Goal: Information Seeking & Learning: Check status

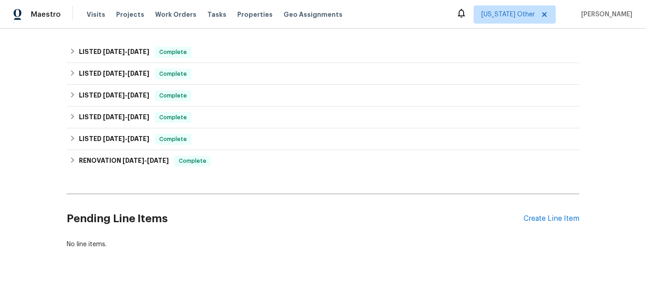
scroll to position [288, 0]
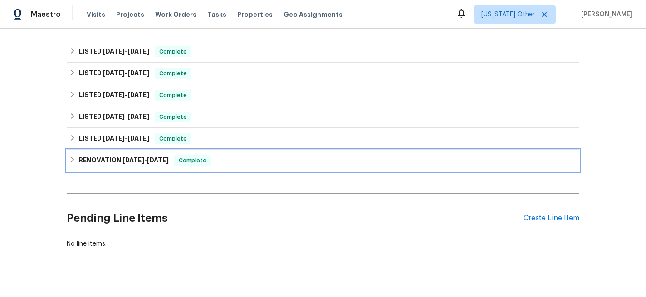
click at [122, 151] on div "RENOVATION 12/23/24 - 1/8/25 Complete" at bounding box center [323, 161] width 513 height 22
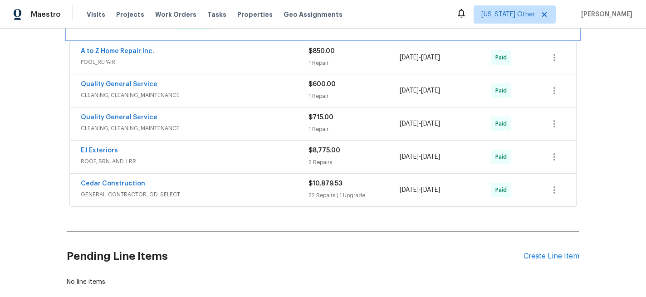
scroll to position [437, 0]
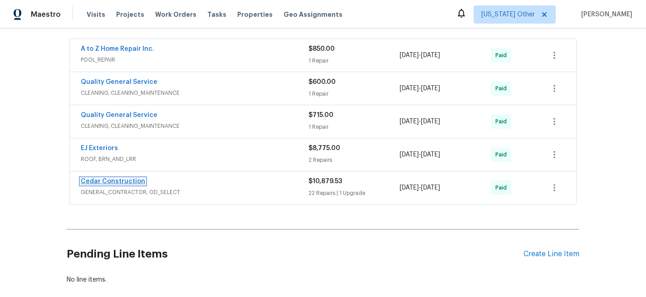
click at [129, 181] on link "Cedar Construction" at bounding box center [113, 181] width 64 height 6
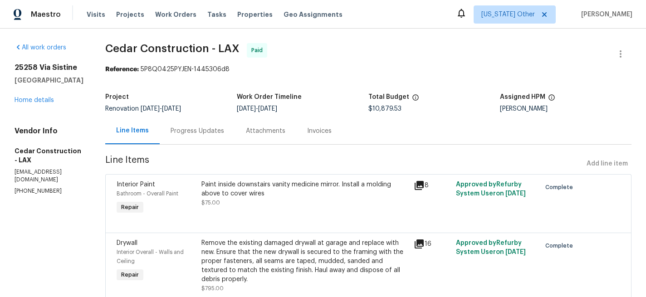
click at [329, 130] on div "Invoices" at bounding box center [319, 131] width 24 height 9
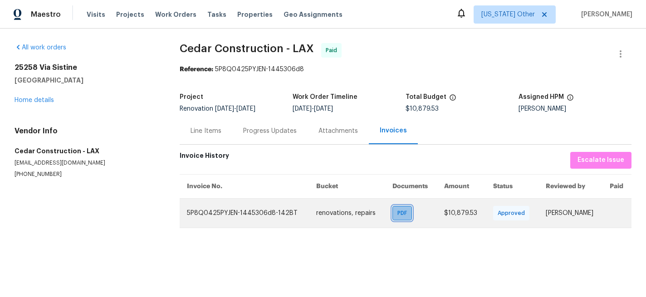
click at [397, 213] on span "PDF" at bounding box center [403, 213] width 13 height 9
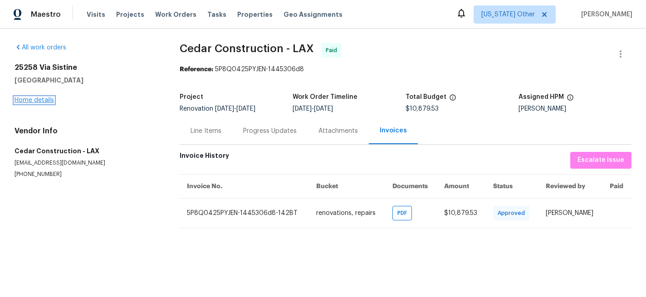
click at [28, 99] on link "Home details" at bounding box center [34, 100] width 39 height 6
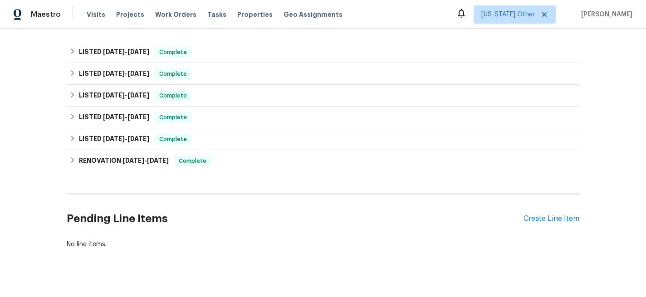
scroll to position [301, 0]
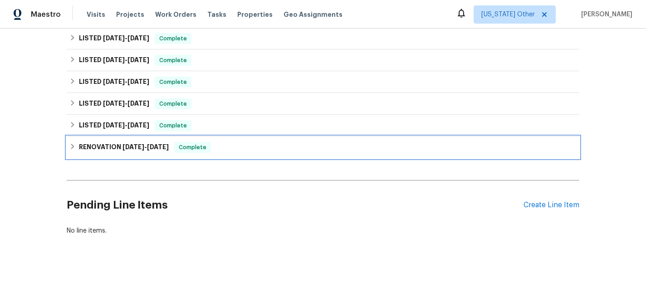
click at [99, 146] on h6 "RENOVATION 12/23/24 - 1/8/25" at bounding box center [124, 147] width 90 height 11
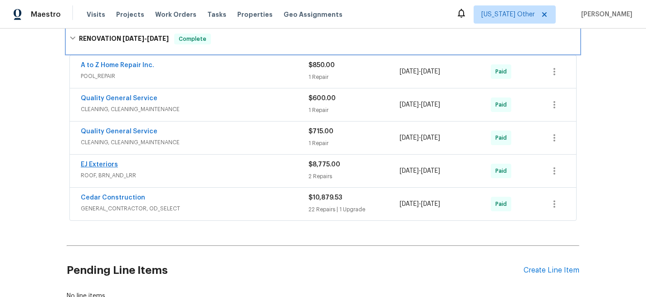
scroll to position [421, 0]
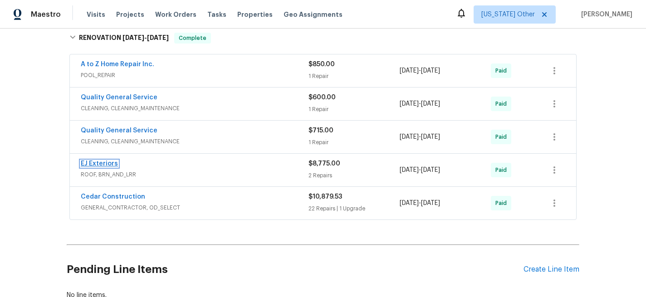
click at [111, 164] on link "EJ Exteriors" at bounding box center [99, 164] width 37 height 6
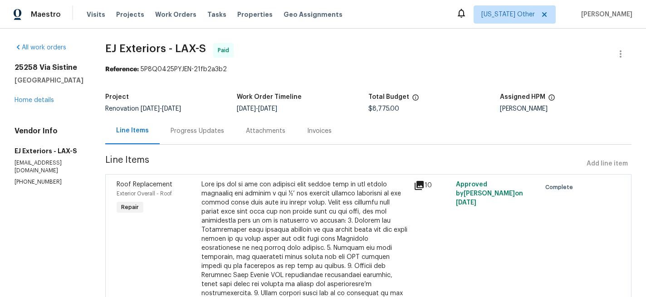
click at [308, 132] on div "Invoices" at bounding box center [319, 131] width 24 height 9
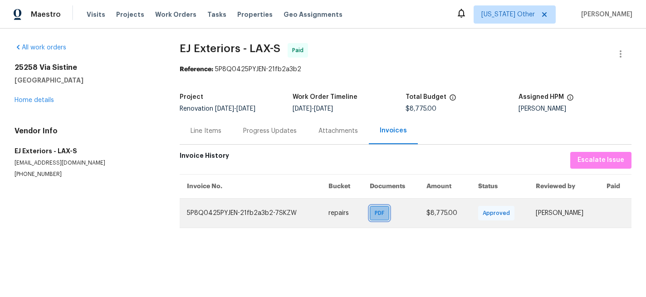
click at [375, 212] on span "PDF" at bounding box center [381, 213] width 13 height 9
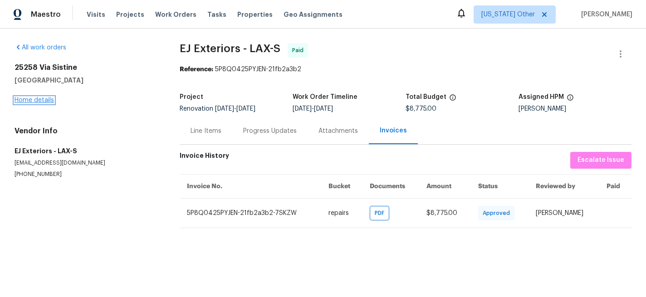
click at [29, 101] on link "Home details" at bounding box center [34, 100] width 39 height 6
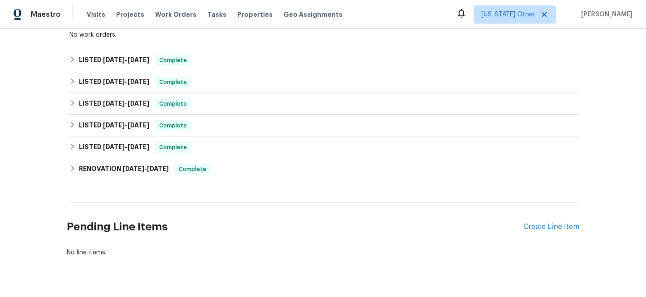
scroll to position [288, 0]
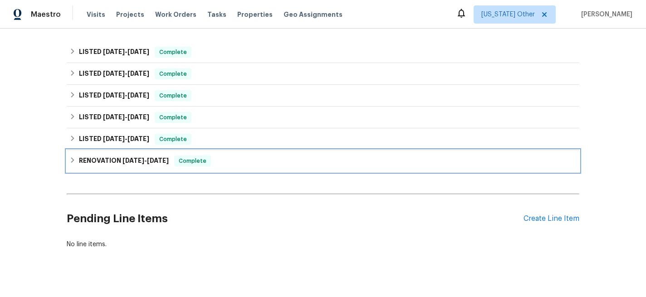
click at [93, 161] on h6 "RENOVATION 12/23/24 - 1/8/25" at bounding box center [124, 161] width 90 height 11
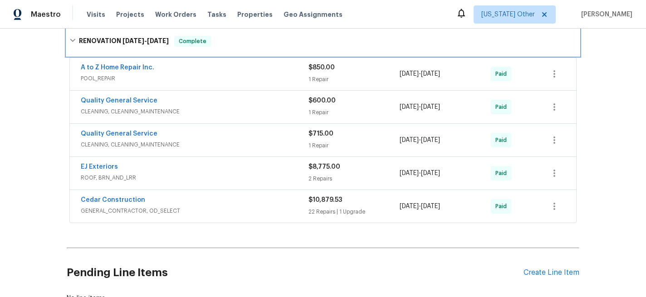
scroll to position [419, 0]
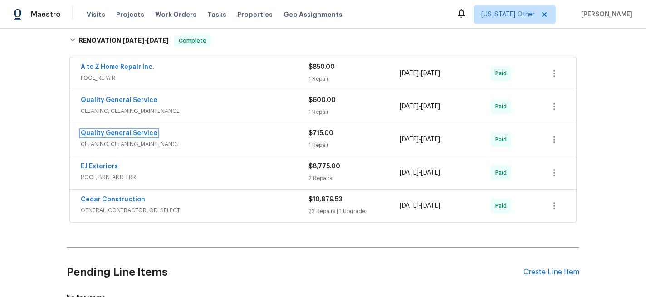
click at [137, 133] on link "Quality General Service" at bounding box center [119, 133] width 77 height 6
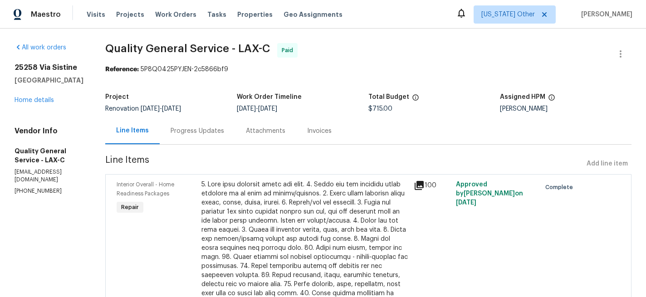
click at [321, 130] on div "Invoices" at bounding box center [319, 131] width 24 height 9
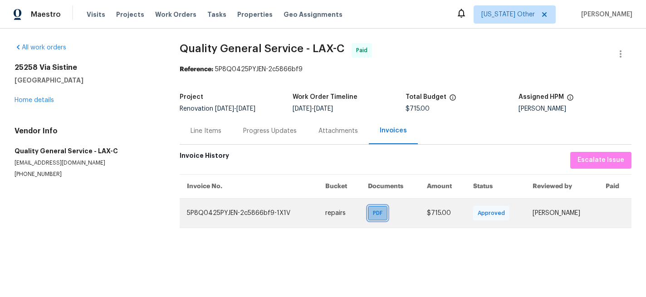
click at [374, 216] on span "PDF" at bounding box center [379, 213] width 13 height 9
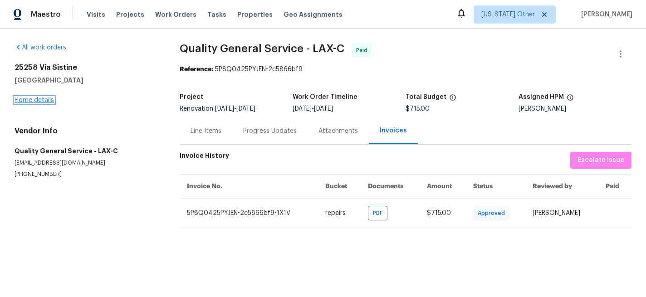
click at [44, 100] on link "Home details" at bounding box center [34, 100] width 39 height 6
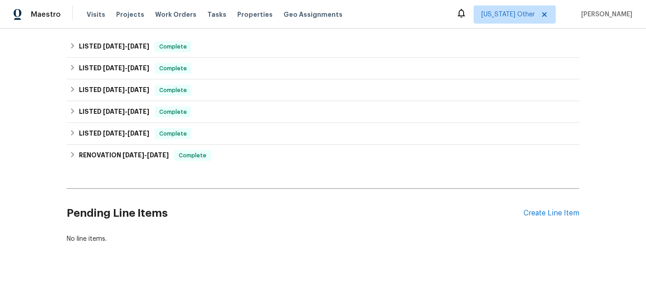
scroll to position [295, 0]
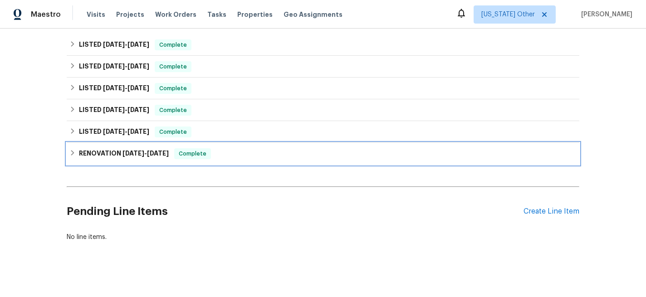
click at [96, 156] on h6 "RENOVATION 12/23/24 - 1/8/25" at bounding box center [124, 153] width 90 height 11
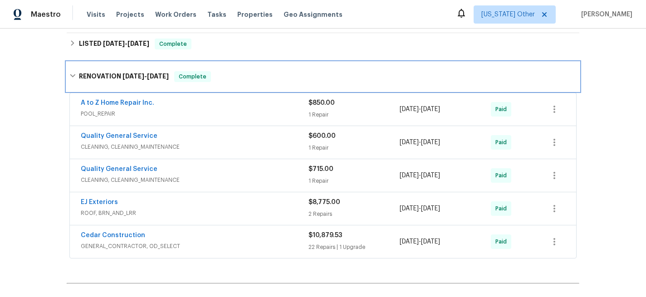
scroll to position [386, 0]
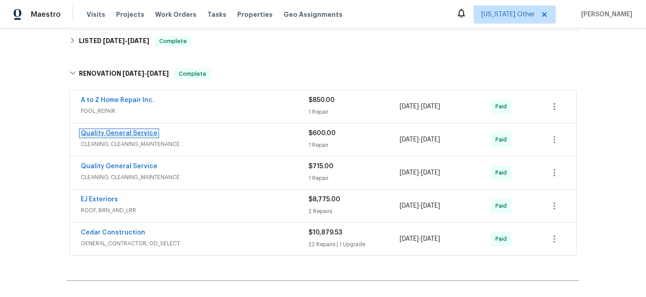
click at [136, 136] on link "Quality General Service" at bounding box center [119, 133] width 77 height 6
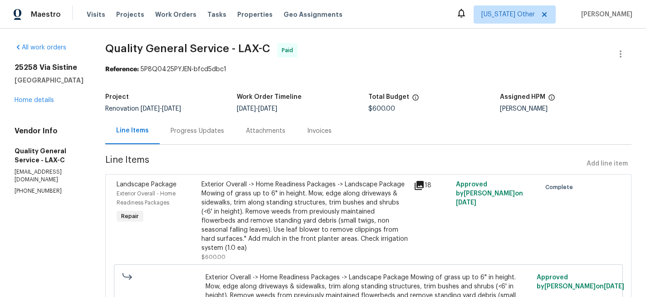
click at [324, 132] on div "Invoices" at bounding box center [319, 131] width 24 height 9
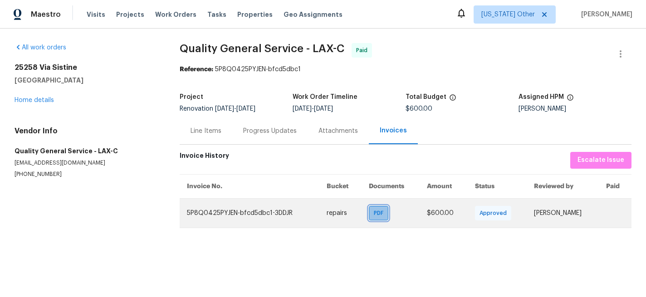
click at [374, 214] on span "PDF" at bounding box center [380, 213] width 13 height 9
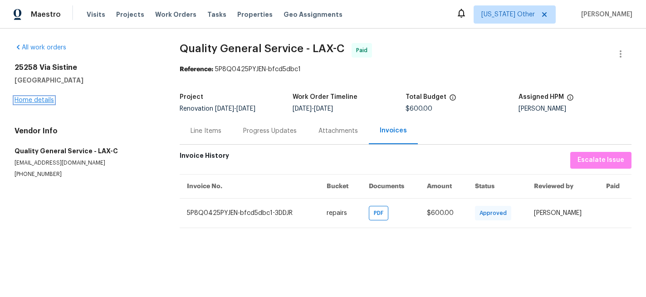
click at [41, 103] on link "Home details" at bounding box center [34, 100] width 39 height 6
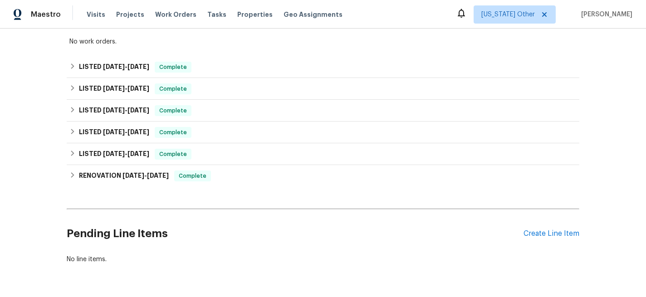
scroll to position [275, 0]
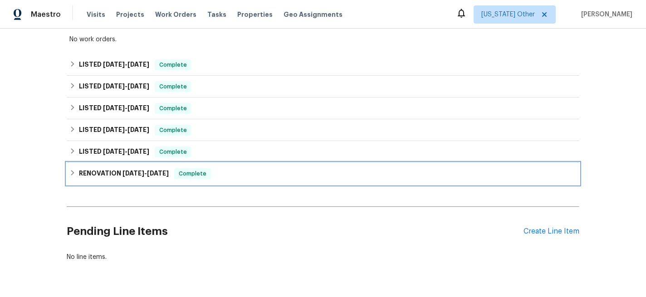
click at [90, 171] on h6 "RENOVATION 12/23/24 - 1/8/25" at bounding box center [124, 173] width 90 height 11
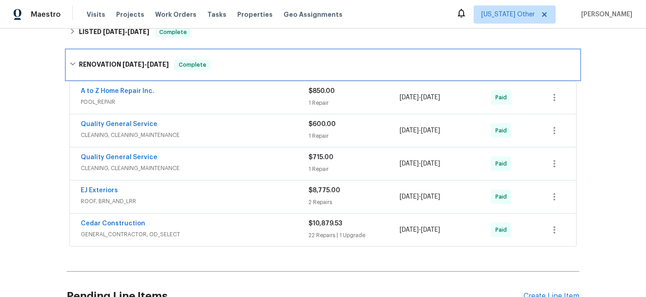
scroll to position [399, 0]
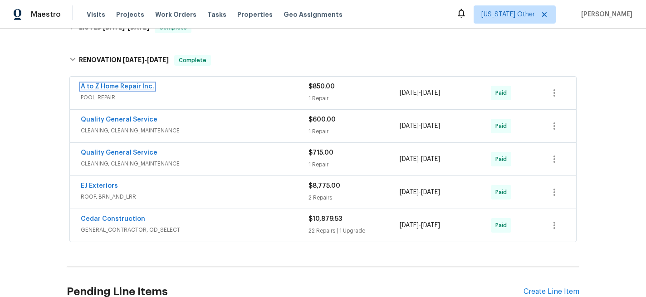
click at [95, 83] on link "A to Z Home Repair Inc." at bounding box center [117, 86] width 73 height 6
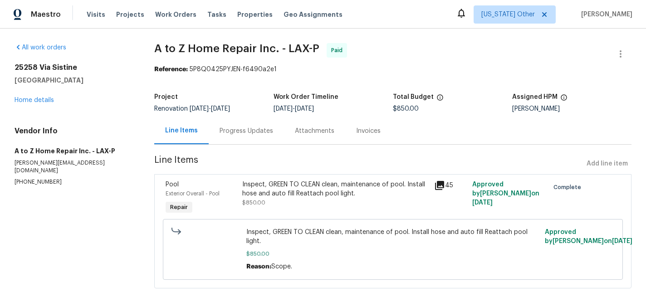
click at [356, 132] on div "Invoices" at bounding box center [368, 131] width 24 height 9
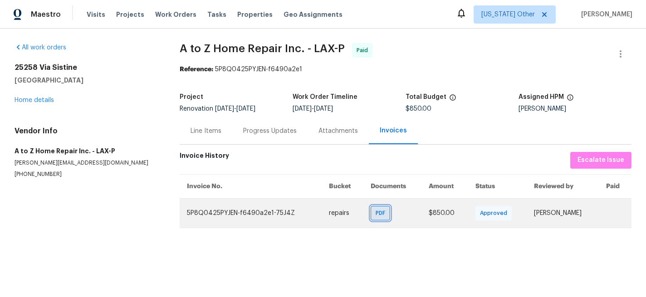
click at [376, 214] on span "PDF" at bounding box center [382, 213] width 13 height 9
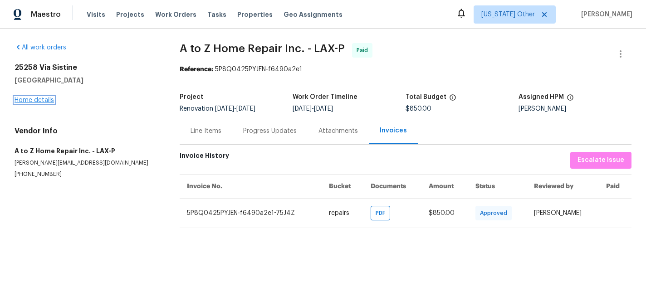
click at [53, 97] on link "Home details" at bounding box center [34, 100] width 39 height 6
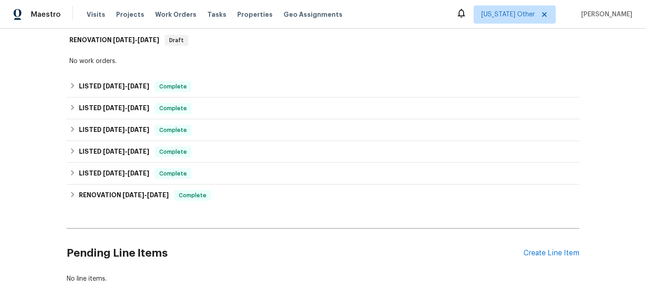
scroll to position [255, 0]
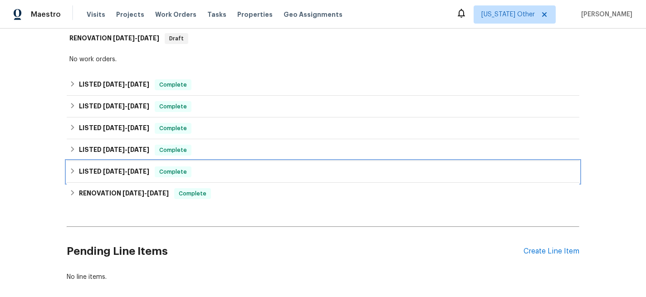
click at [100, 176] on h6 "LISTED 1/16/25 - 1/21/25" at bounding box center [114, 171] width 70 height 11
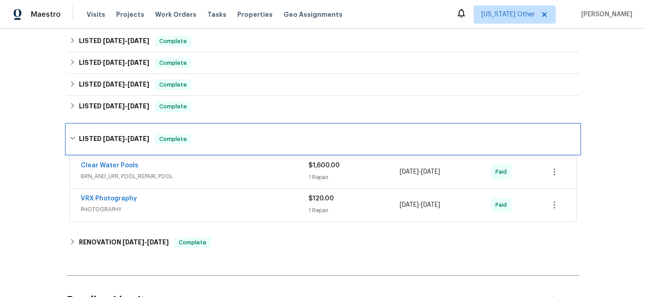
scroll to position [300, 0]
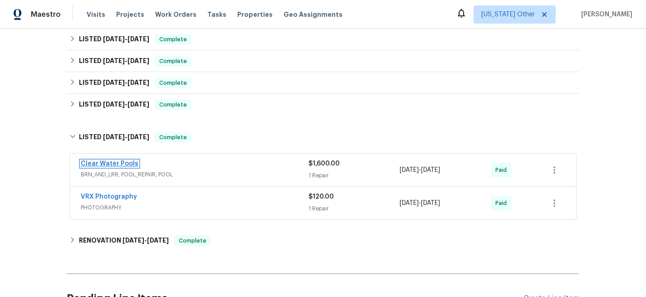
click at [104, 164] on link "Clear Water Pools" at bounding box center [110, 164] width 58 height 6
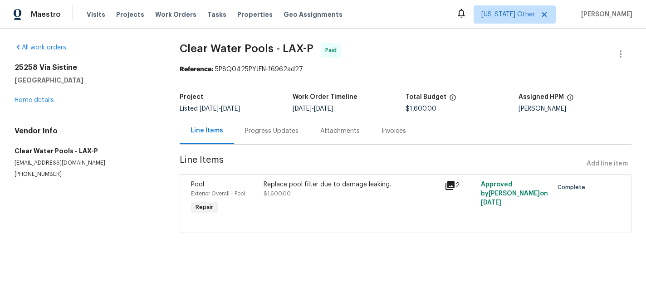
click at [382, 134] on div "Invoices" at bounding box center [393, 131] width 24 height 9
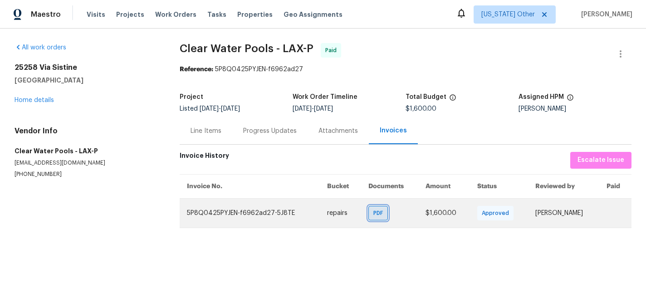
click at [375, 215] on span "PDF" at bounding box center [379, 213] width 13 height 9
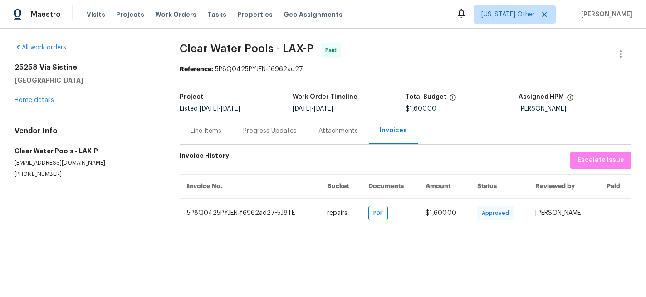
click at [41, 104] on div "25258 Via Sistine Valencia, CA 91355 Home details" at bounding box center [86, 84] width 143 height 42
click at [41, 99] on link "Home details" at bounding box center [34, 100] width 39 height 6
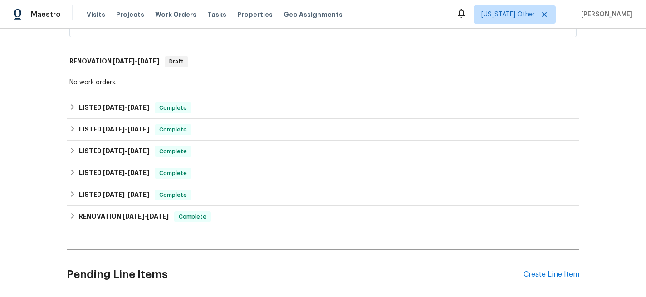
scroll to position [233, 0]
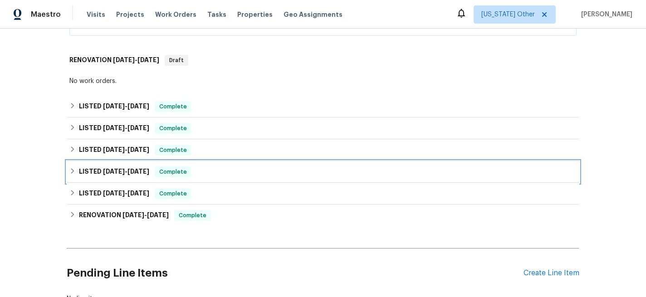
click at [98, 169] on h6 "LISTED 2/27/25 - 2/28/25" at bounding box center [114, 171] width 70 height 11
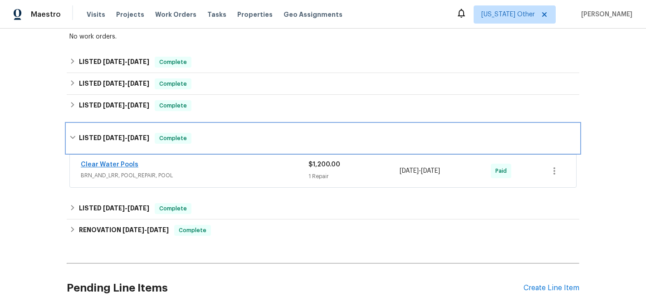
scroll to position [284, 0]
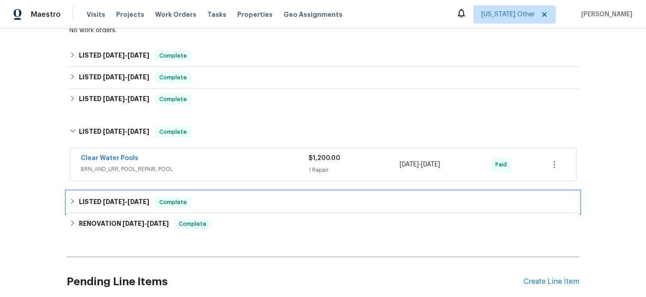
click at [110, 203] on span "1/16/25" at bounding box center [114, 202] width 22 height 6
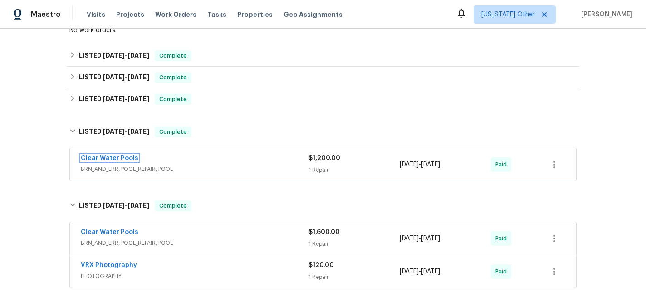
click at [104, 157] on link "Clear Water Pools" at bounding box center [110, 158] width 58 height 6
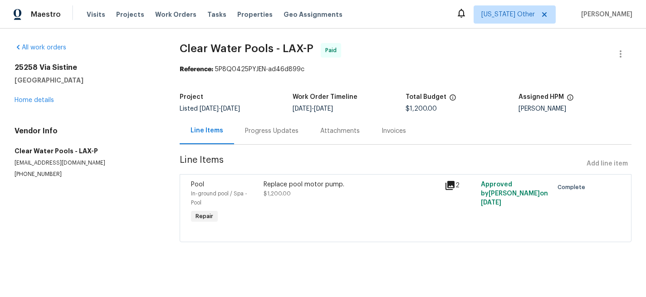
click at [396, 130] on div "Invoices" at bounding box center [393, 131] width 24 height 9
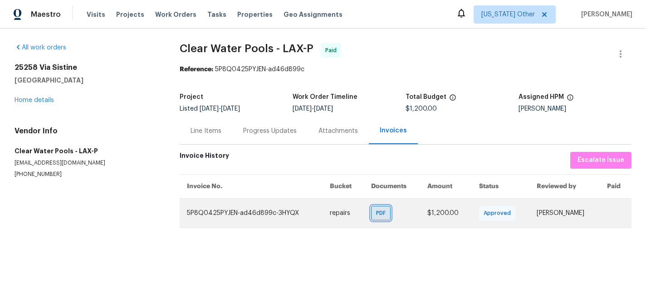
click at [376, 215] on span "PDF" at bounding box center [382, 213] width 13 height 9
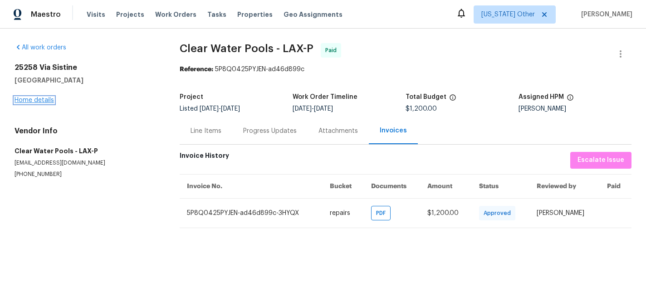
click at [44, 100] on link "Home details" at bounding box center [34, 100] width 39 height 6
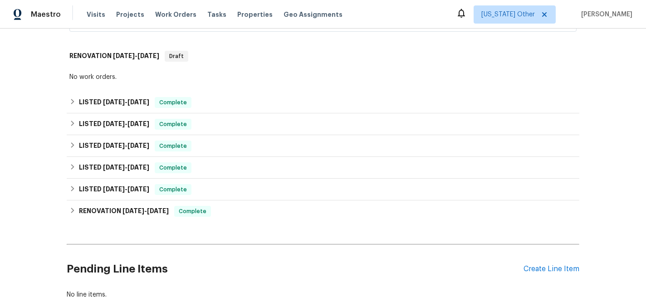
scroll to position [238, 0]
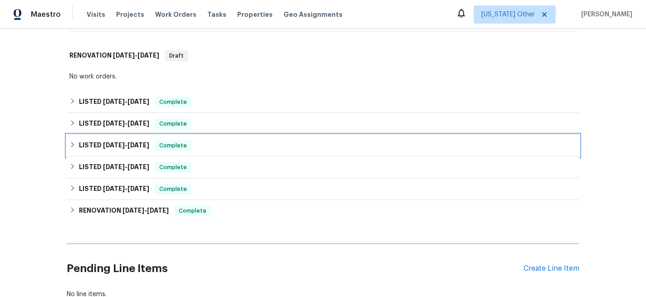
click at [88, 141] on h6 "LISTED 5/22/25 - 5/29/25" at bounding box center [114, 145] width 70 height 11
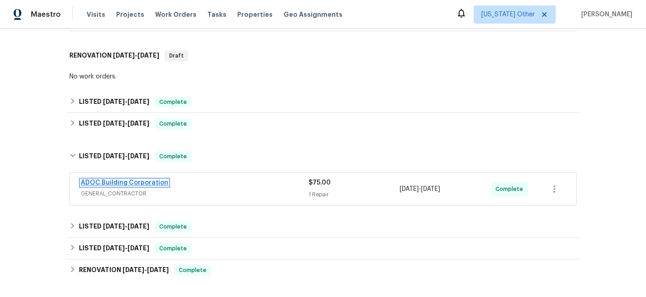
click at [127, 181] on link "ADOC Building Corporation" at bounding box center [125, 183] width 88 height 6
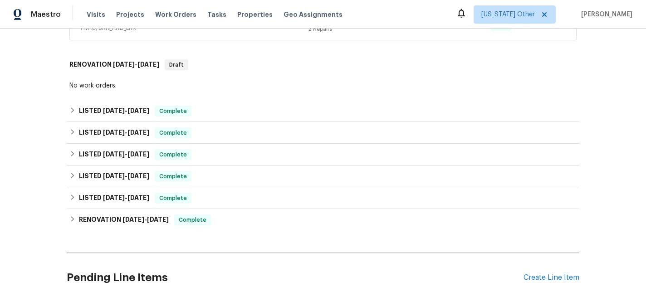
scroll to position [248, 0]
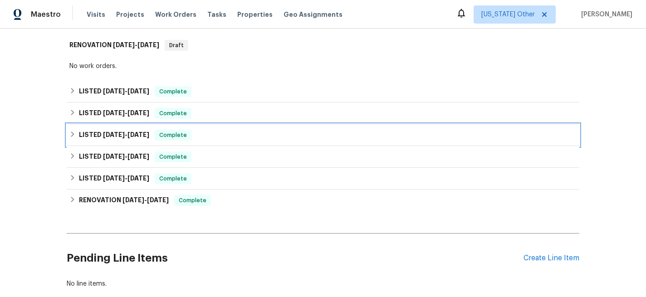
click at [94, 135] on h6 "LISTED [DATE] - [DATE]" at bounding box center [114, 135] width 70 height 11
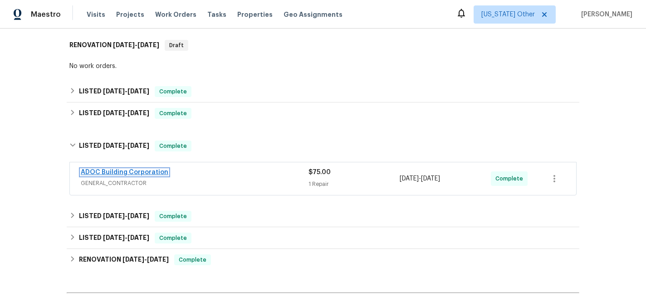
click at [112, 172] on link "ADOC Building Corporation" at bounding box center [125, 172] width 88 height 6
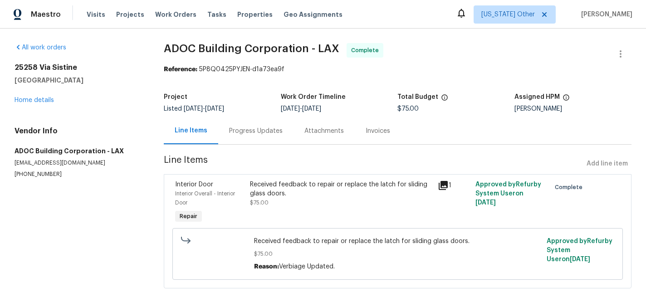
click at [369, 130] on div "Invoices" at bounding box center [378, 131] width 24 height 9
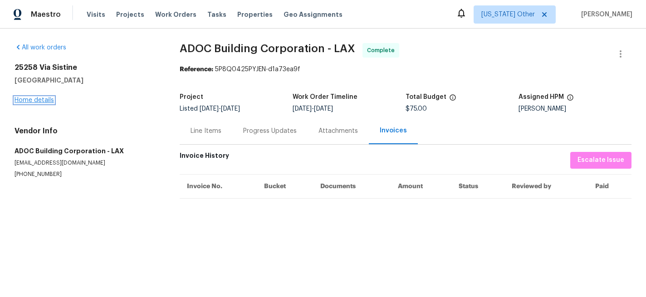
click at [25, 99] on link "Home details" at bounding box center [34, 100] width 39 height 6
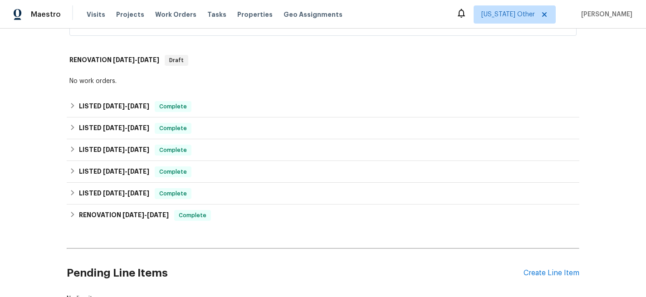
scroll to position [235, 0]
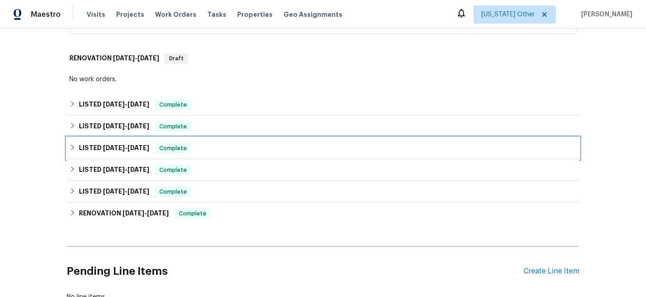
click at [92, 141] on div "LISTED 5/22/25 - 5/29/25 Complete" at bounding box center [323, 148] width 513 height 22
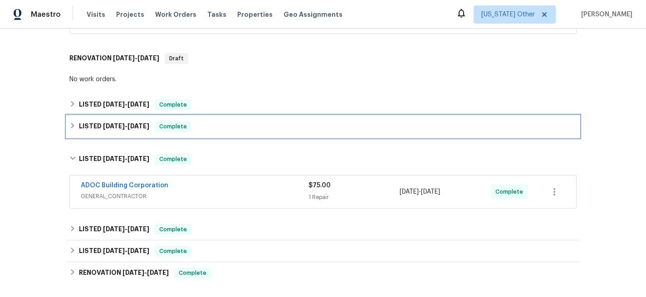
click at [93, 125] on h6 "LISTED 5/29/25 - 5/29/25" at bounding box center [114, 126] width 70 height 11
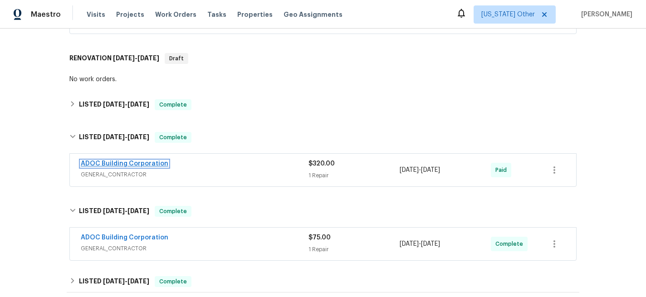
click at [120, 164] on link "ADOC Building Corporation" at bounding box center [125, 164] width 88 height 6
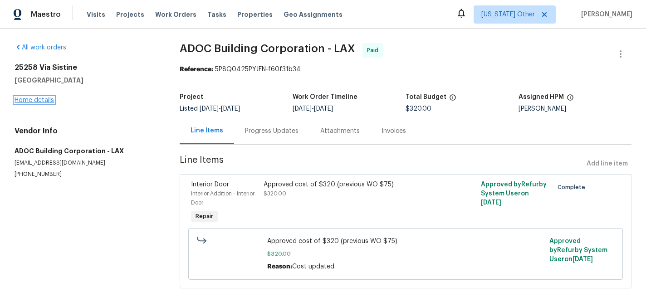
click at [30, 100] on link "Home details" at bounding box center [34, 100] width 39 height 6
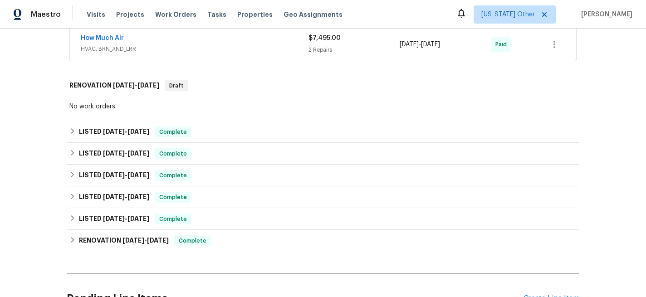
scroll to position [209, 0]
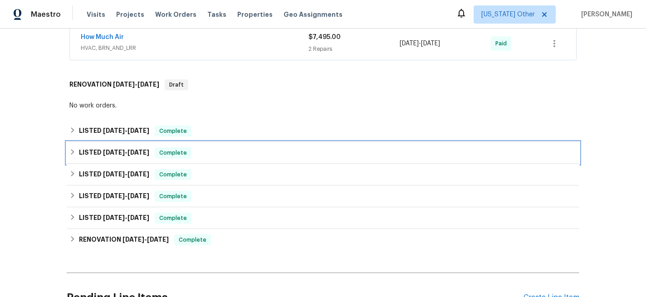
click at [87, 153] on h6 "LISTED 5/29/25 - 5/29/25" at bounding box center [114, 152] width 70 height 11
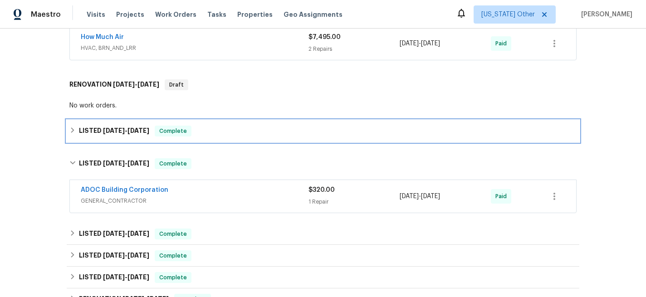
click at [91, 131] on h6 "LISTED 5/30/25 - 8/9/25" at bounding box center [114, 131] width 70 height 11
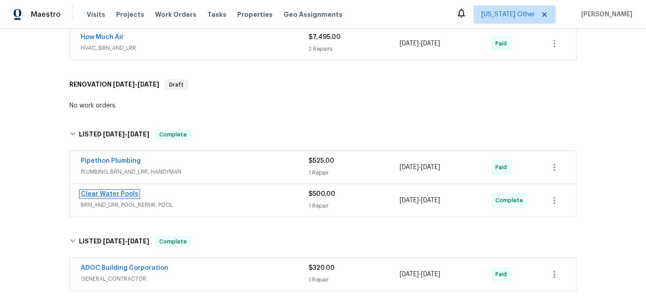
click at [117, 195] on link "Clear Water Pools" at bounding box center [110, 194] width 58 height 6
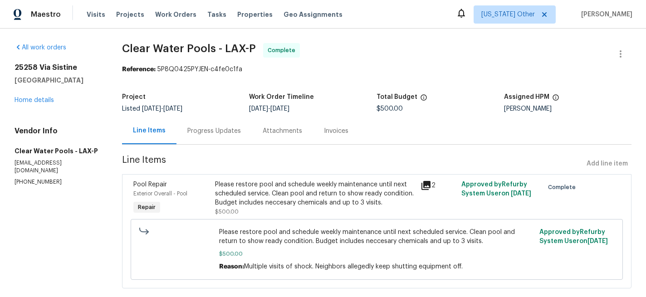
click at [329, 131] on div "Invoices" at bounding box center [336, 131] width 24 height 9
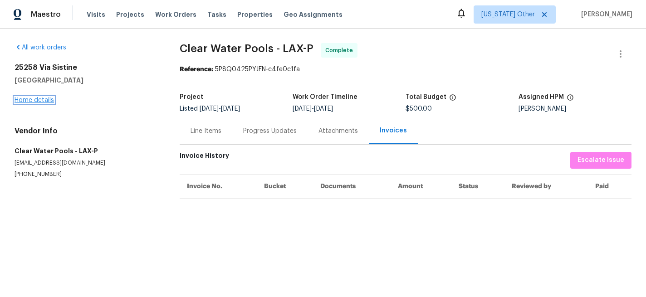
click at [29, 100] on link "Home details" at bounding box center [34, 100] width 39 height 6
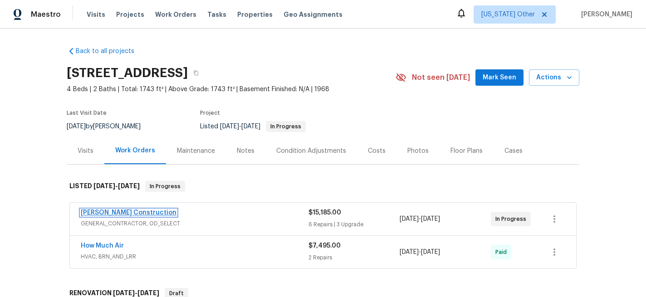
click at [101, 211] on link "Navarro Construction" at bounding box center [129, 213] width 96 height 6
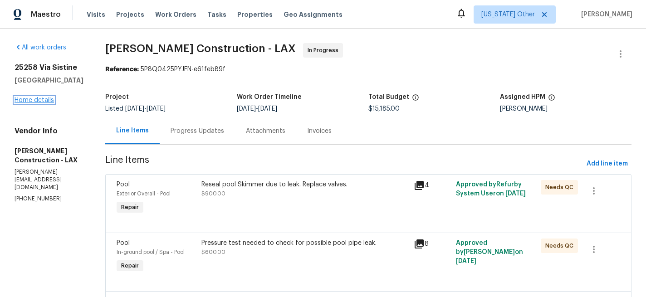
click at [42, 99] on link "Home details" at bounding box center [34, 100] width 39 height 6
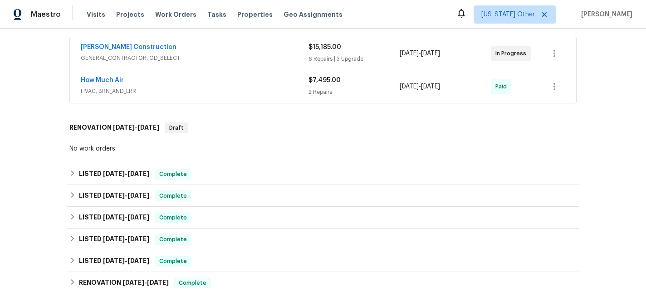
scroll to position [166, 0]
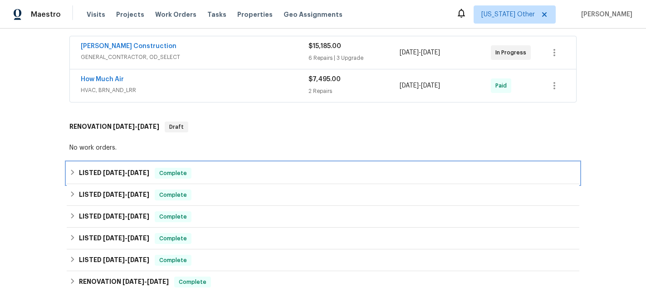
click at [91, 171] on h6 "LISTED 5/30/25 - 8/9/25" at bounding box center [114, 173] width 70 height 11
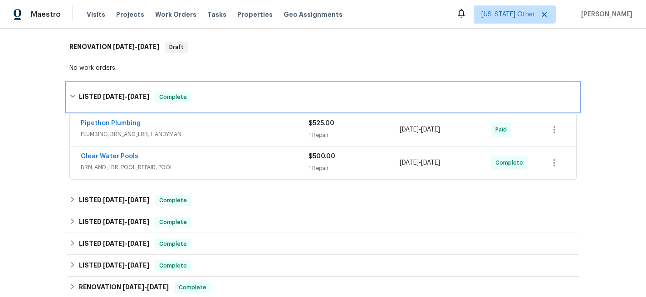
scroll to position [253, 0]
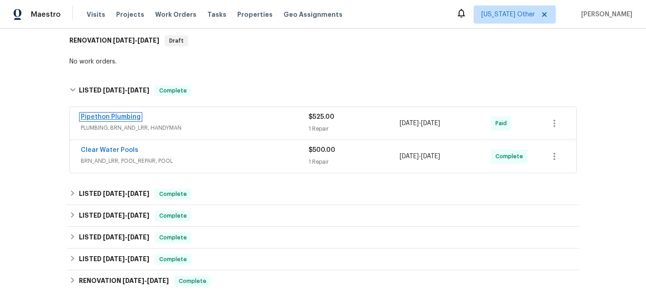
click at [101, 117] on link "Pipethon Plumbing" at bounding box center [111, 117] width 60 height 6
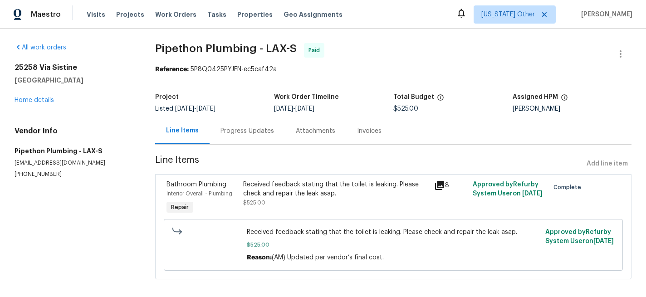
click at [365, 131] on div "Invoices" at bounding box center [369, 131] width 24 height 9
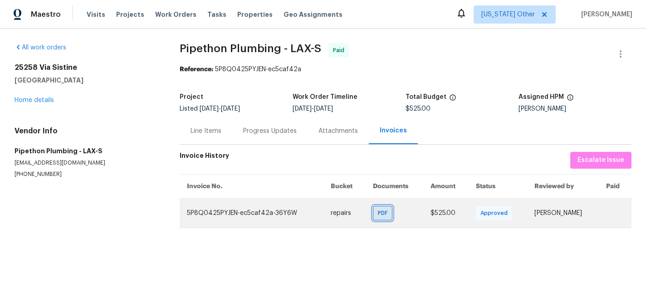
click at [373, 213] on div "PDF" at bounding box center [383, 213] width 20 height 15
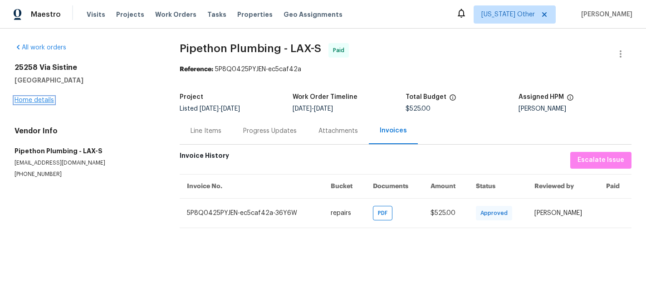
click at [43, 99] on link "Home details" at bounding box center [34, 100] width 39 height 6
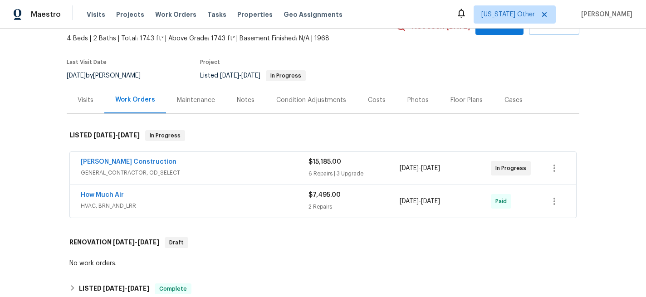
scroll to position [54, 0]
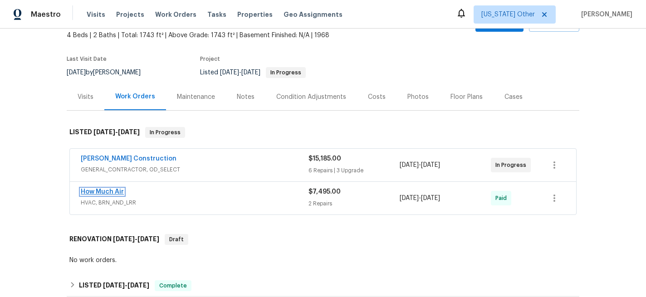
click at [87, 192] on link "How Much Air" at bounding box center [102, 192] width 43 height 6
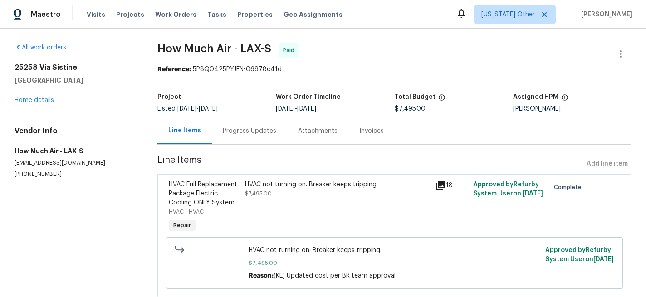
click at [361, 135] on div "Invoices" at bounding box center [371, 131] width 24 height 9
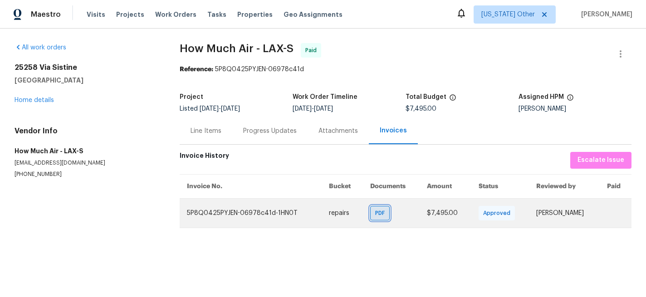
click at [375, 215] on span "PDF" at bounding box center [381, 213] width 13 height 9
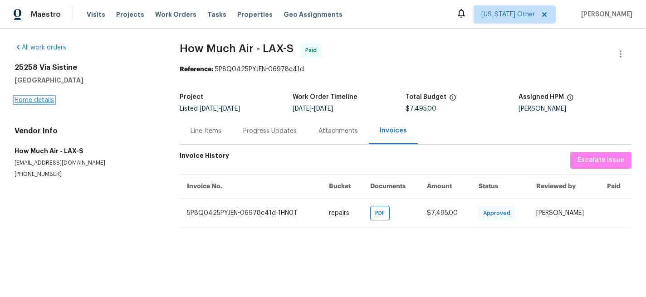
click at [38, 102] on link "Home details" at bounding box center [34, 100] width 39 height 6
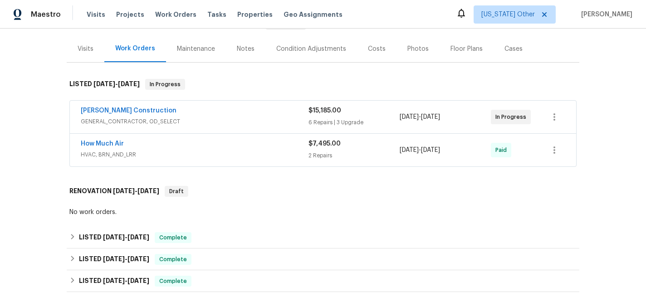
scroll to position [105, 0]
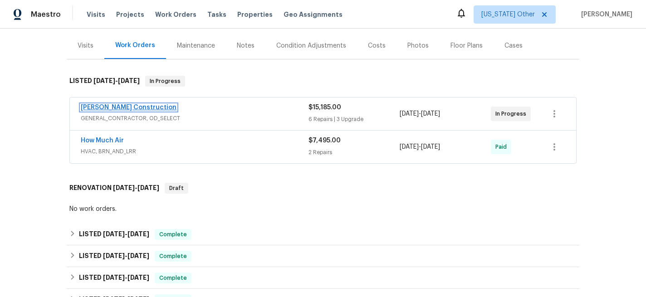
click at [124, 105] on link "Navarro Construction" at bounding box center [129, 107] width 96 height 6
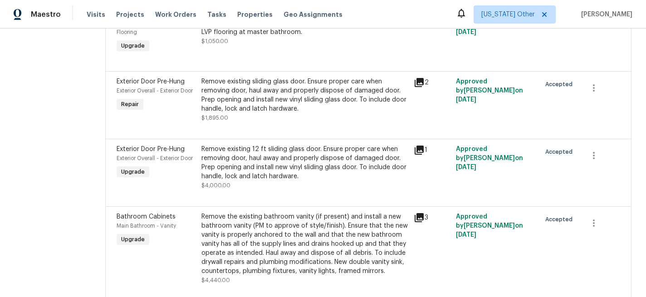
scroll to position [511, 0]
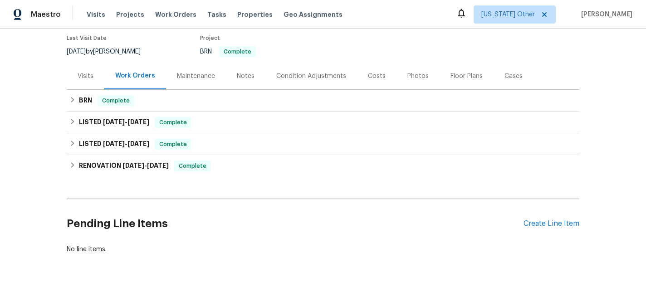
scroll to position [78, 0]
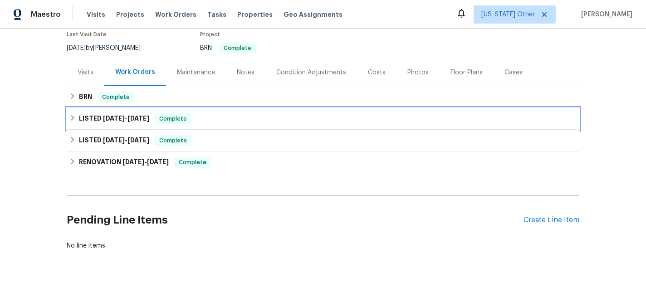
click at [103, 117] on span "[DATE]" at bounding box center [114, 118] width 22 height 6
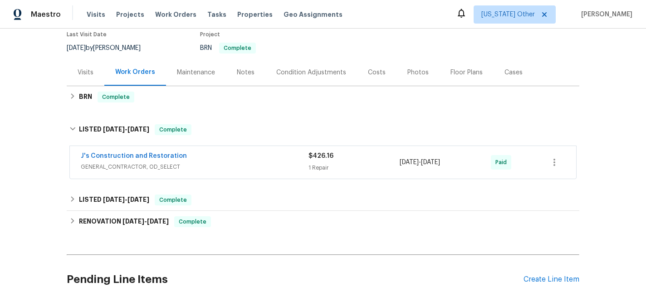
click at [109, 164] on span "GENERAL_CONTRACTOR, OD_SELECT" at bounding box center [195, 166] width 228 height 9
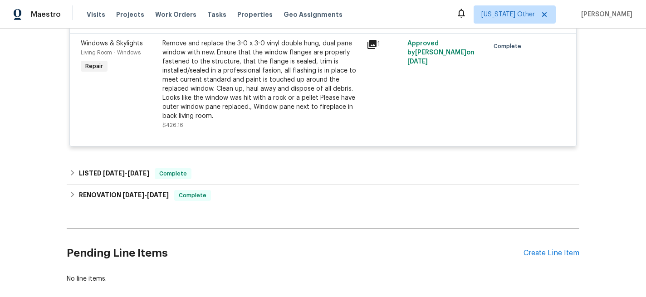
scroll to position [251, 0]
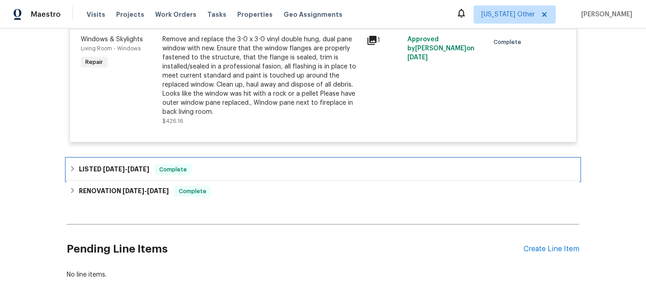
click at [111, 173] on h6 "LISTED [DATE] - [DATE]" at bounding box center [114, 169] width 70 height 11
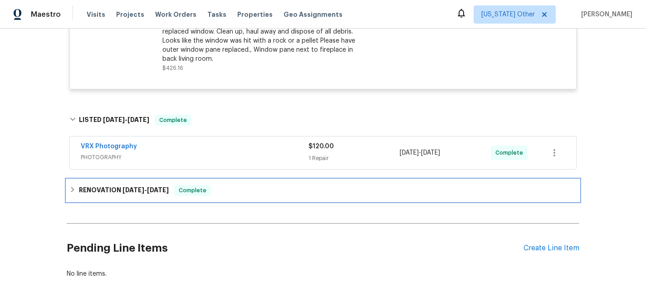
click at [117, 188] on h6 "RENOVATION [DATE] - [DATE]" at bounding box center [124, 190] width 90 height 11
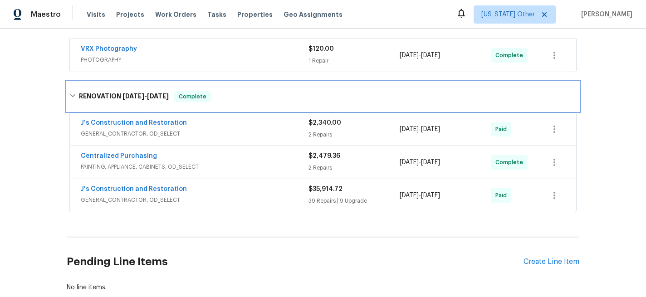
scroll to position [403, 0]
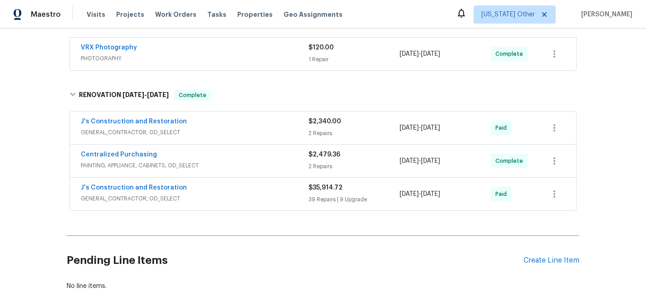
click at [218, 131] on span "GENERAL_CONTRACTOR, OD_SELECT" at bounding box center [195, 132] width 228 height 9
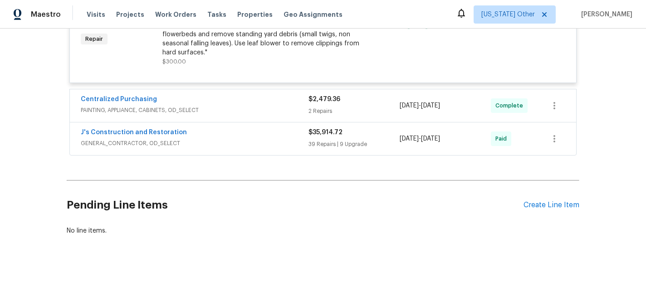
scroll to position [650, 0]
click at [218, 131] on div "J's Construction and Restoration" at bounding box center [195, 133] width 228 height 11
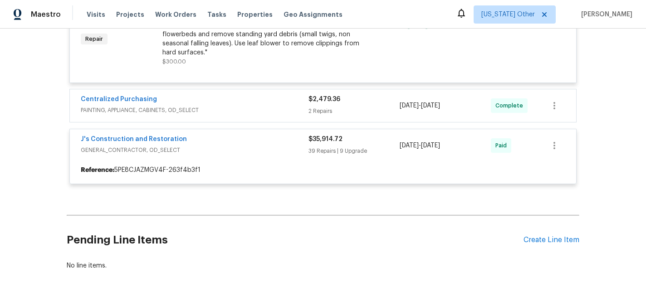
click at [215, 156] on div at bounding box center [323, 14] width 513 height 360
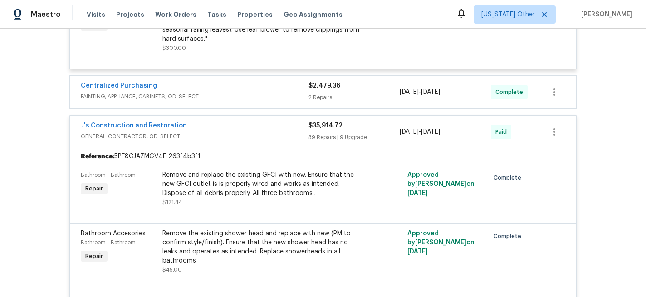
scroll to position [665, 0]
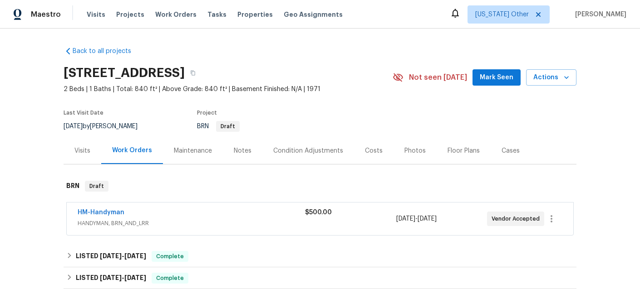
click at [145, 222] on span "HANDYMAN, BRN_AND_LRR" at bounding box center [191, 223] width 227 height 9
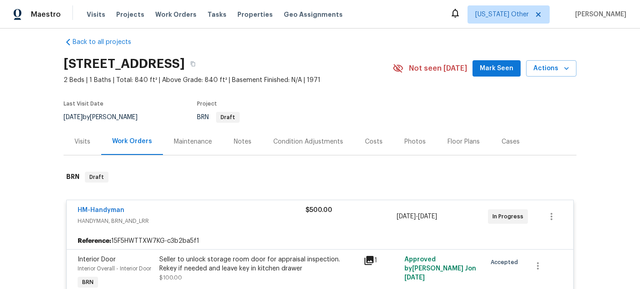
scroll to position [13, 0]
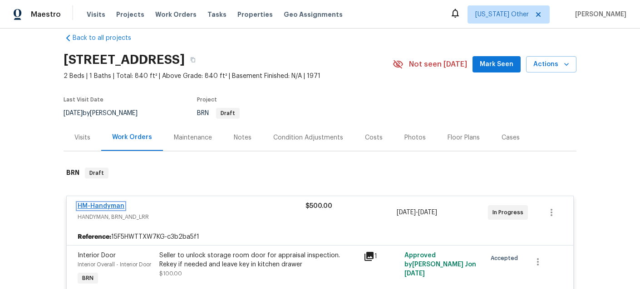
click at [121, 205] on link "HM-Handyman" at bounding box center [101, 206] width 47 height 6
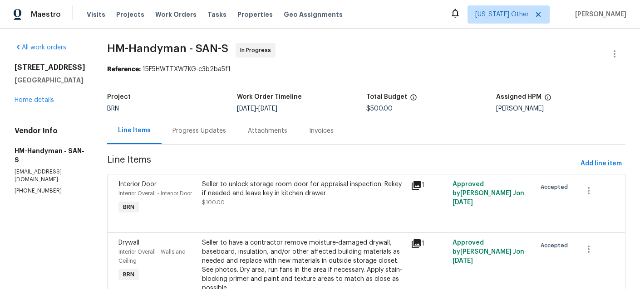
click at [219, 130] on div "Progress Updates" at bounding box center [199, 131] width 54 height 9
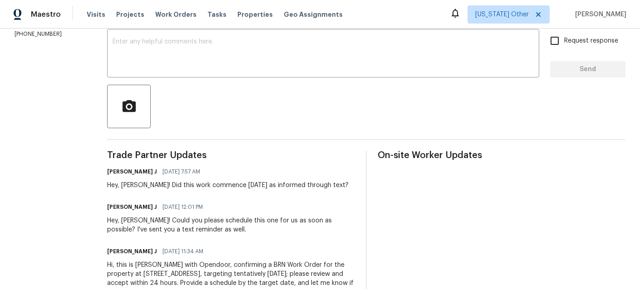
scroll to position [199, 0]
